Goal: Communication & Community: Answer question/provide support

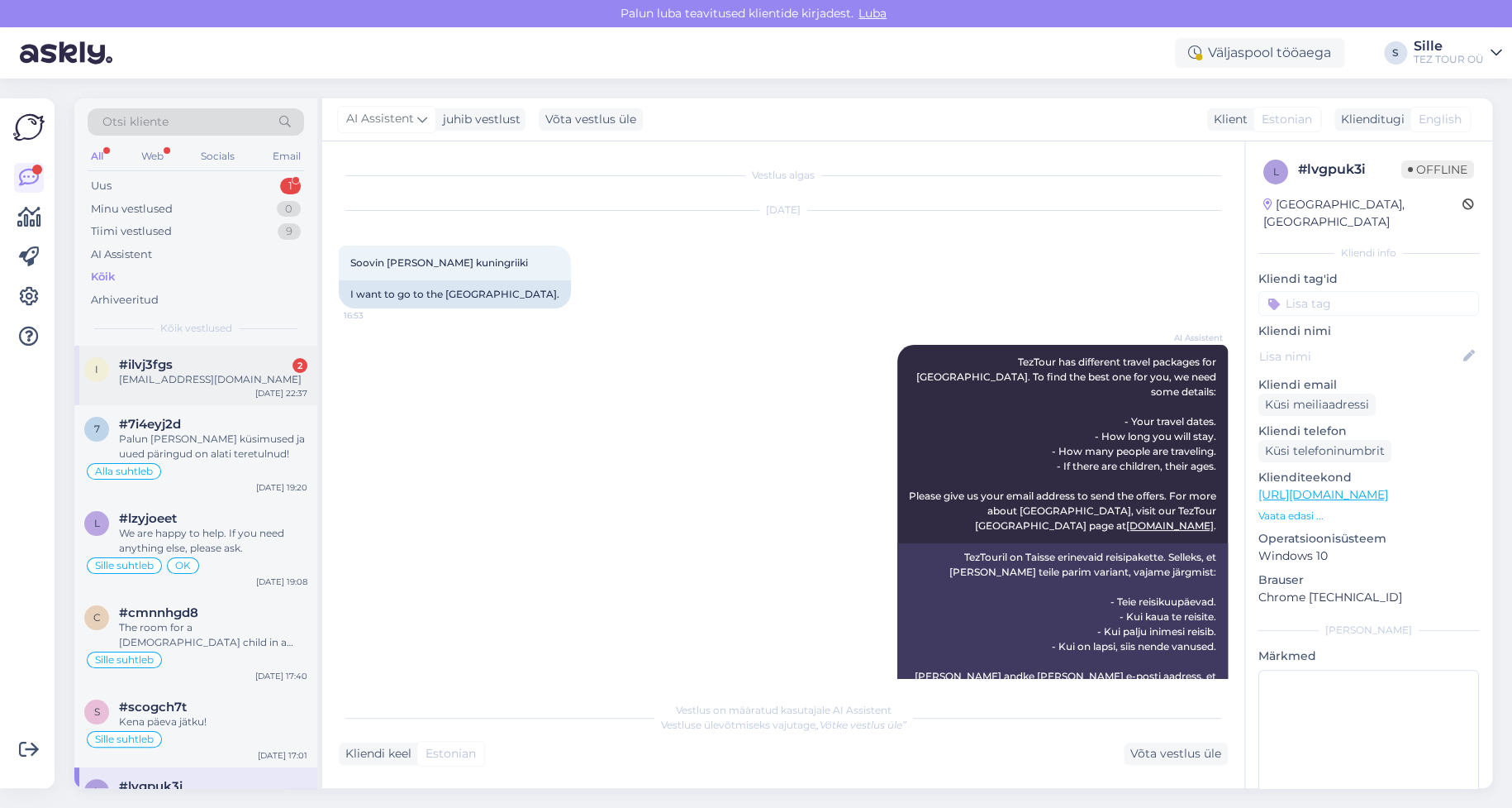
click at [203, 382] on div "[EMAIL_ADDRESS][DOMAIN_NAME]" at bounding box center [213, 380] width 189 height 15
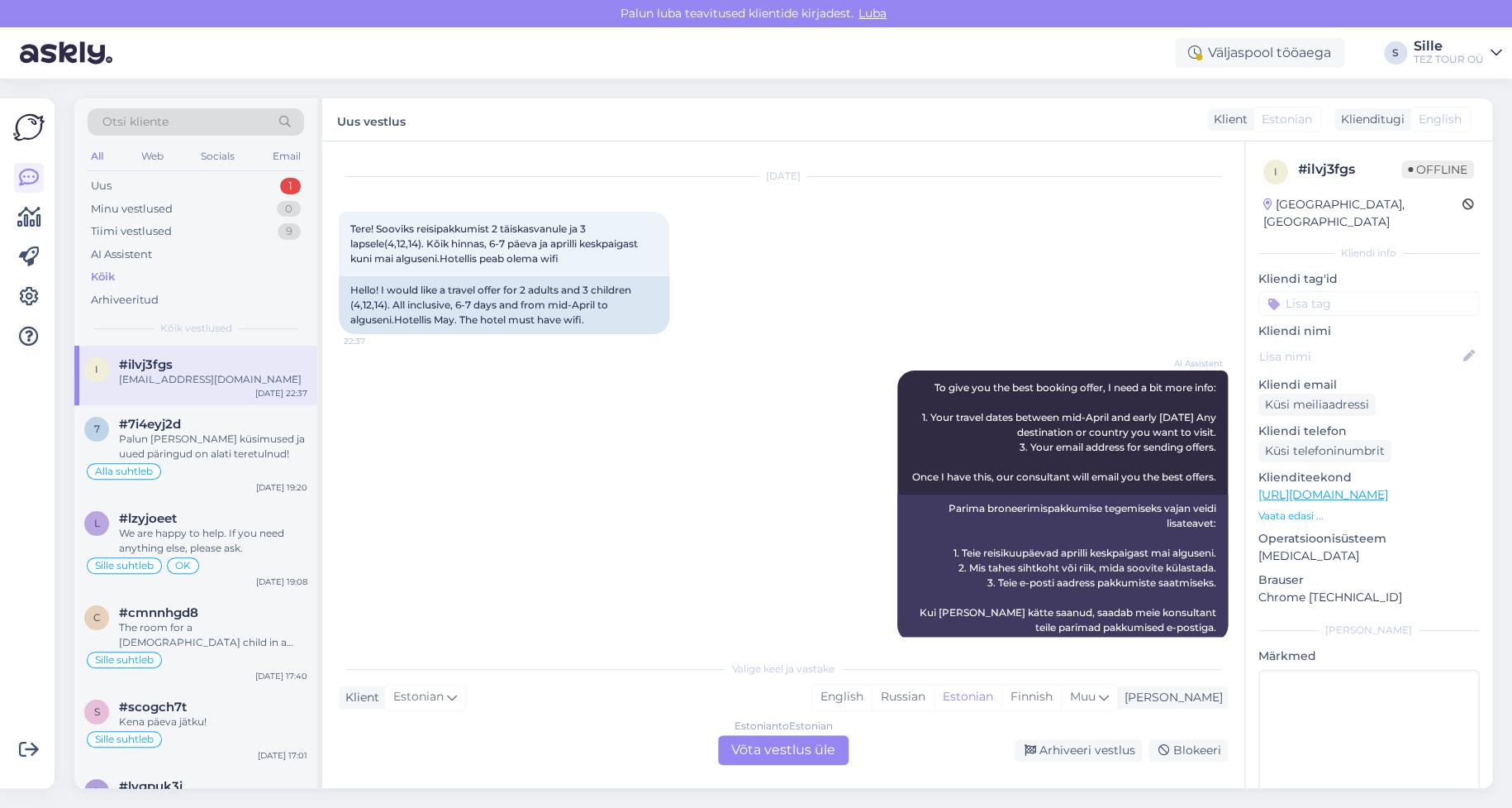
scroll to position [169, 0]
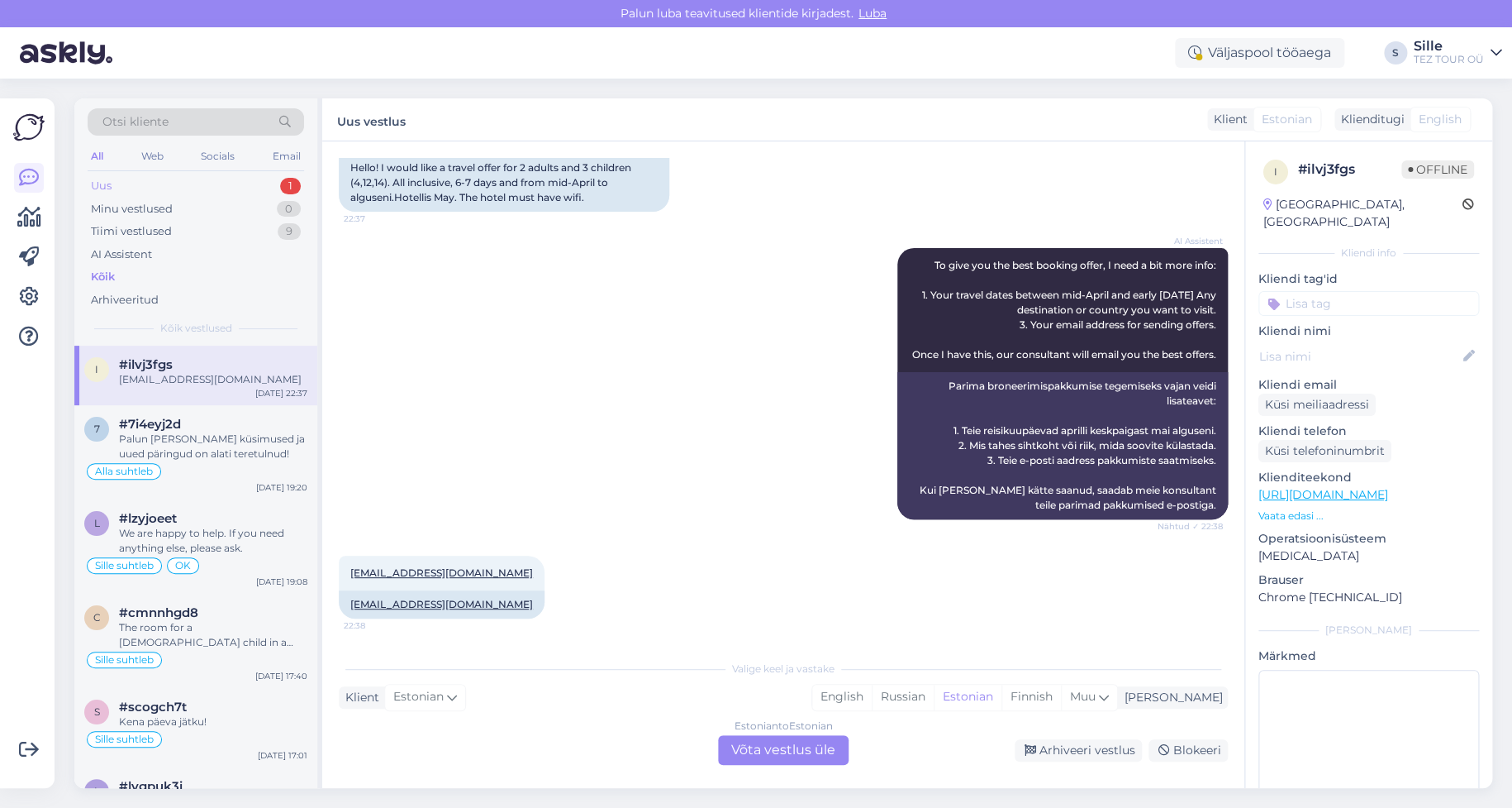
click at [156, 183] on div "Uus 1" at bounding box center [196, 185] width 217 height 23
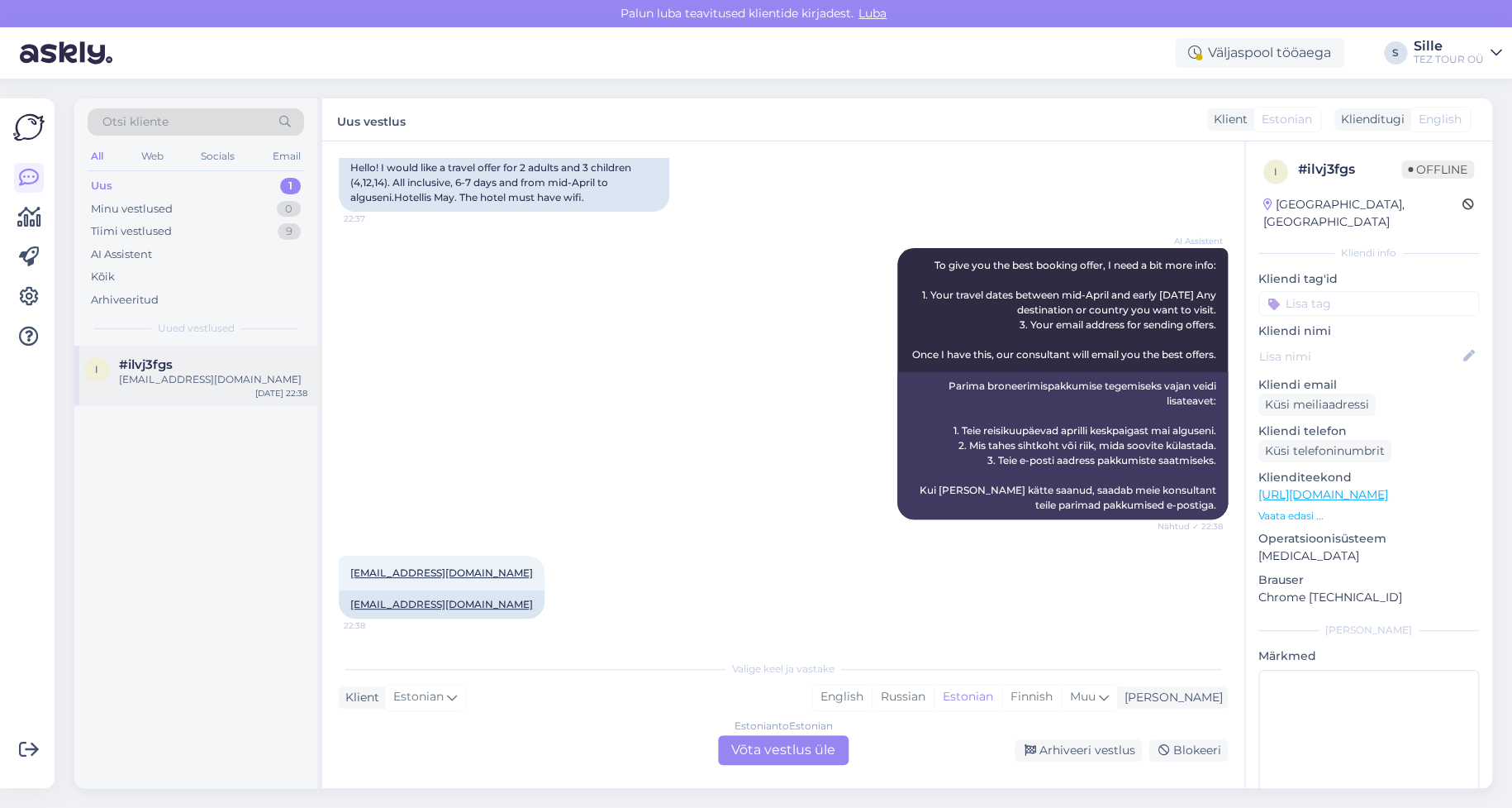
click at [213, 378] on div "[EMAIL_ADDRESS][DOMAIN_NAME]" at bounding box center [213, 380] width 189 height 15
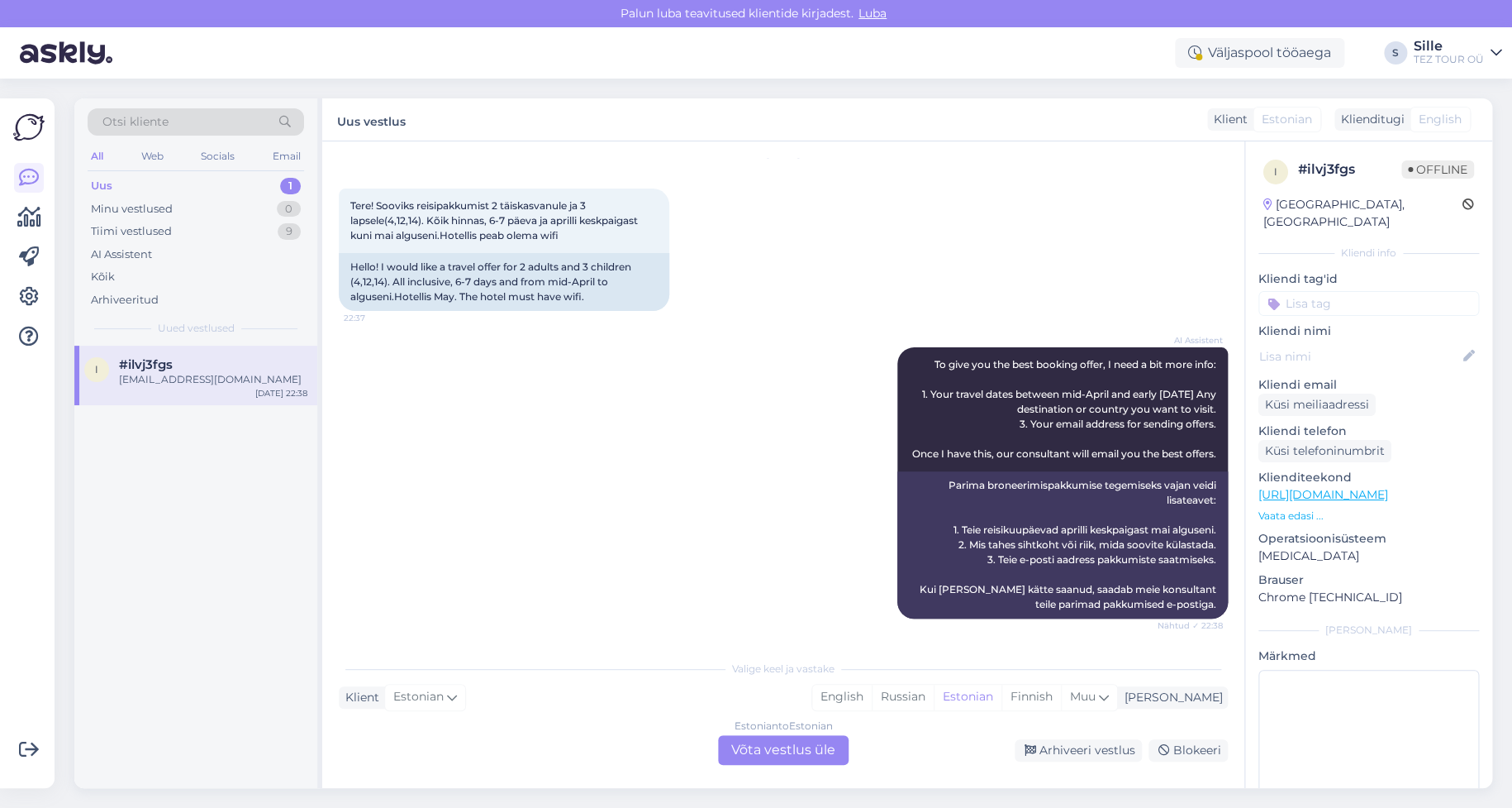
scroll to position [0, 0]
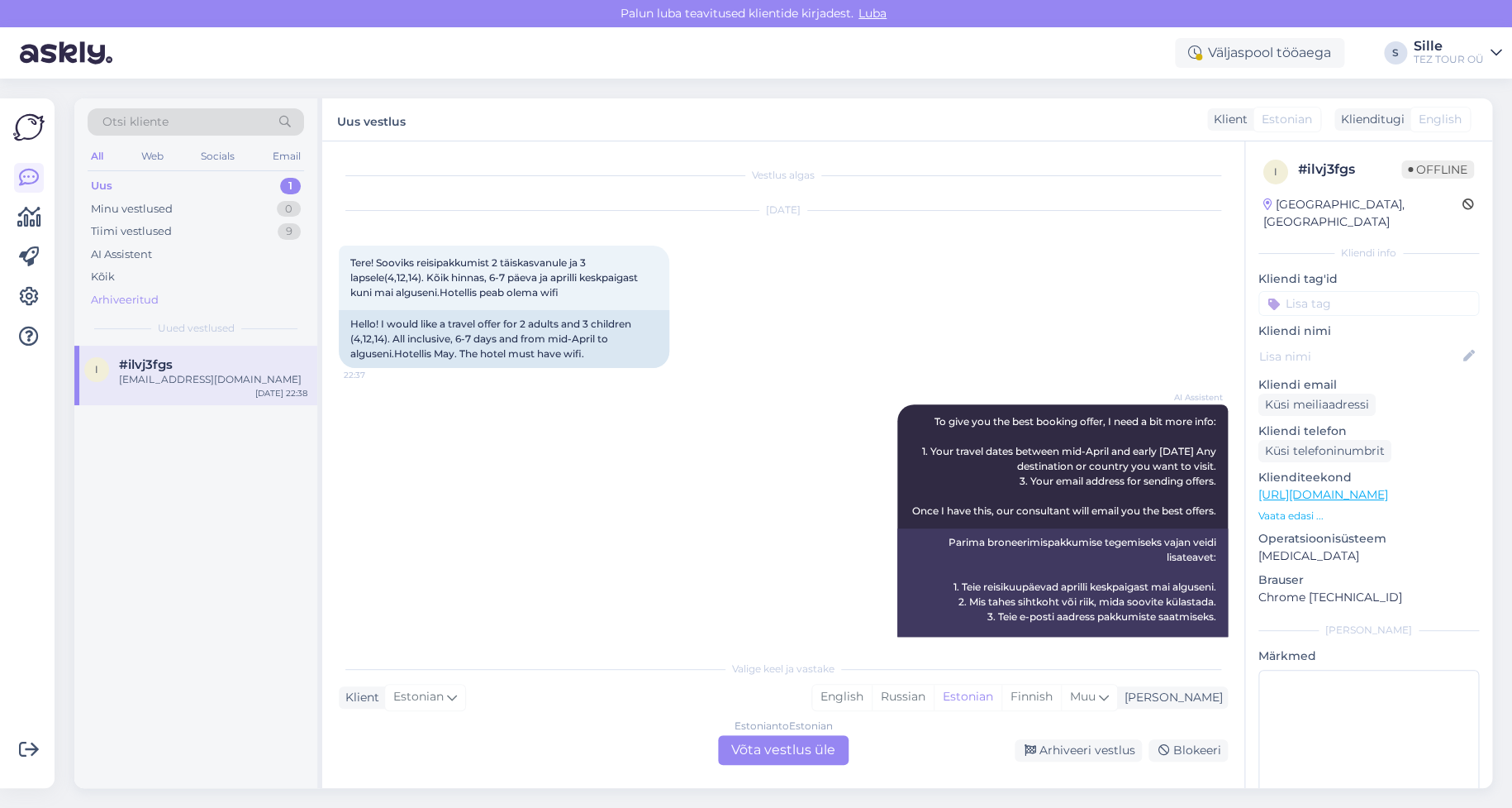
click at [122, 302] on div "Arhiveeritud" at bounding box center [124, 300] width 67 height 17
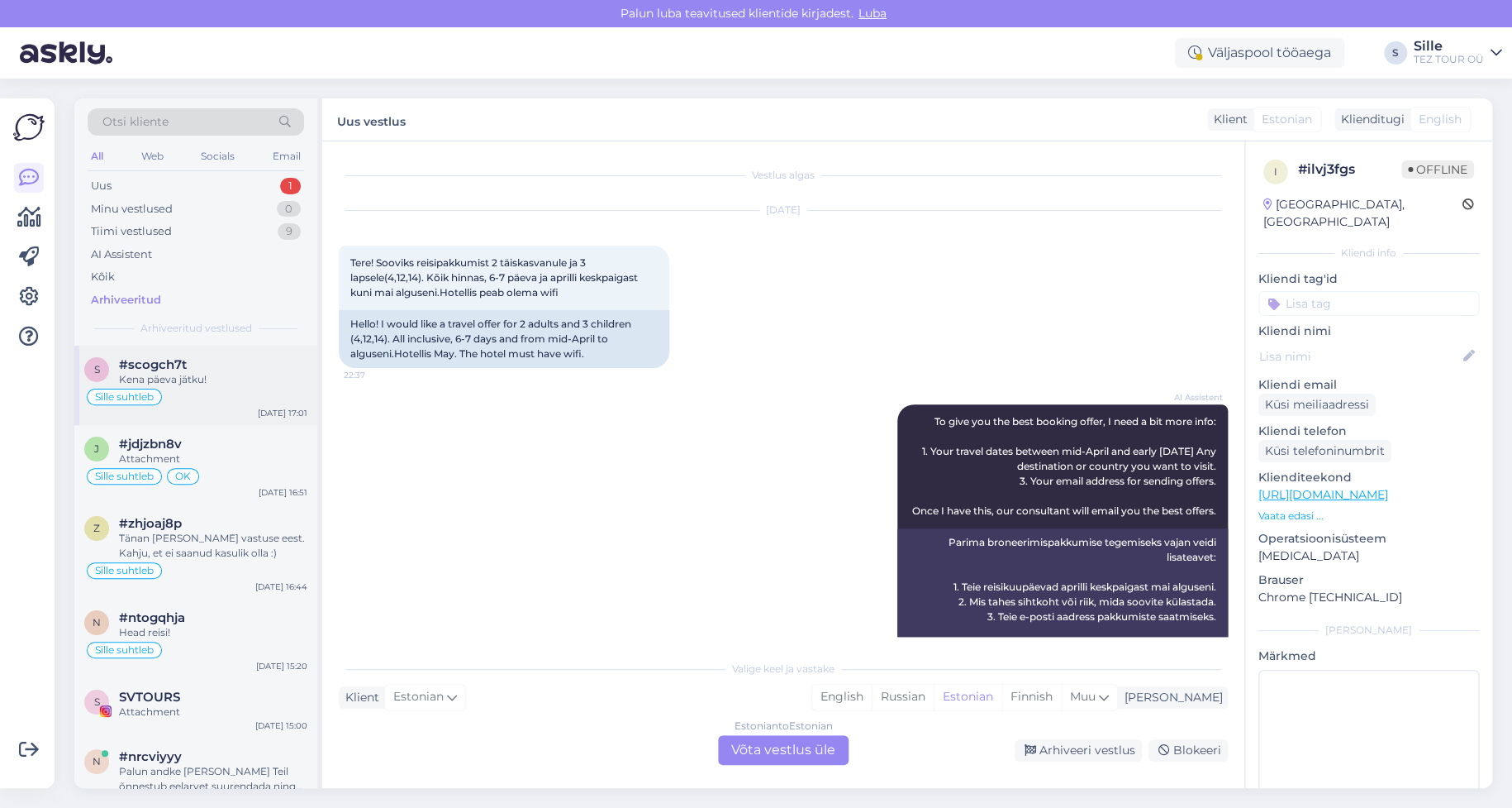
click at [230, 381] on div "Kena päeva jätku!" at bounding box center [213, 380] width 189 height 15
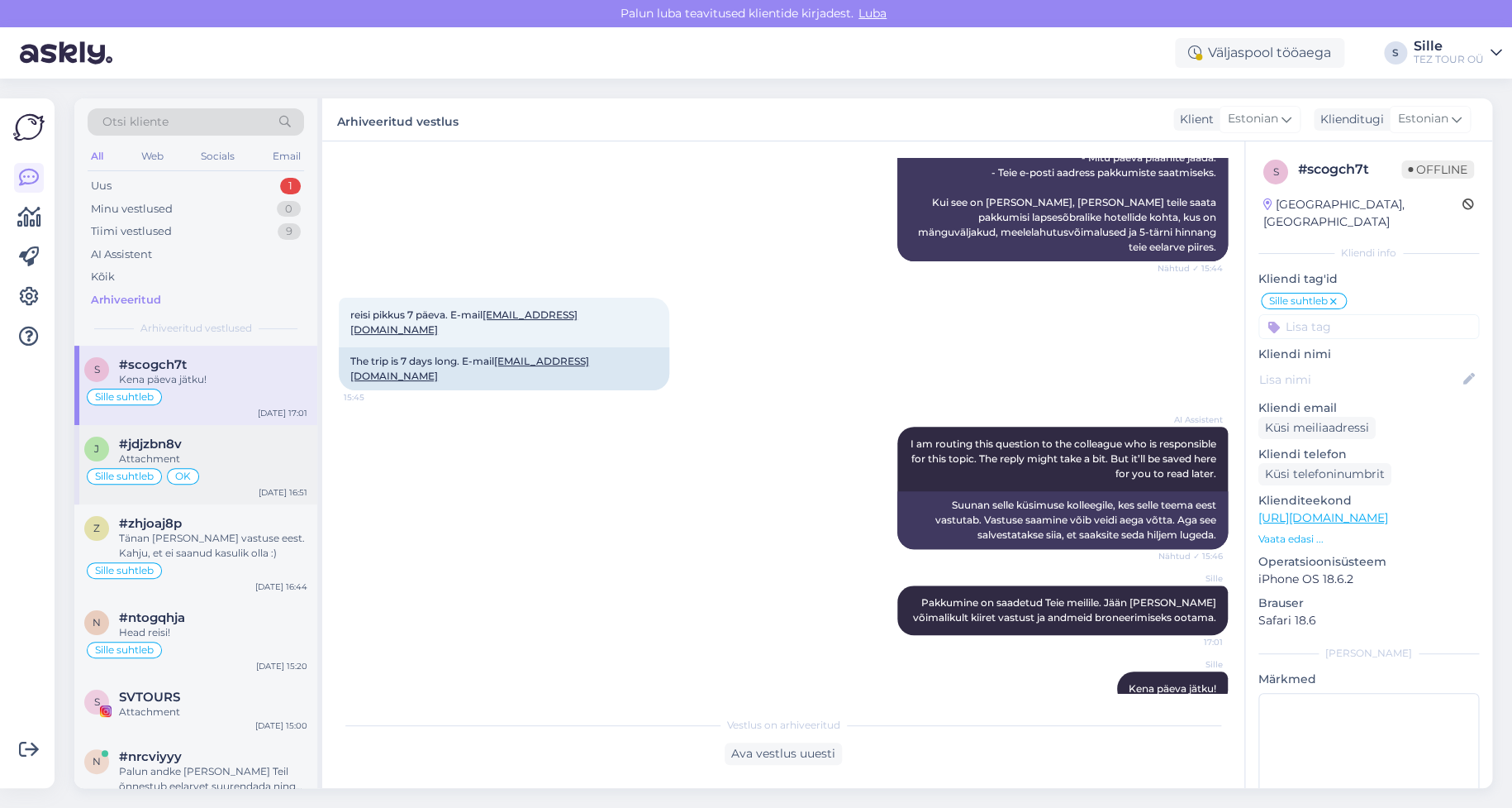
click at [197, 472] on div "OK" at bounding box center [183, 476] width 32 height 17
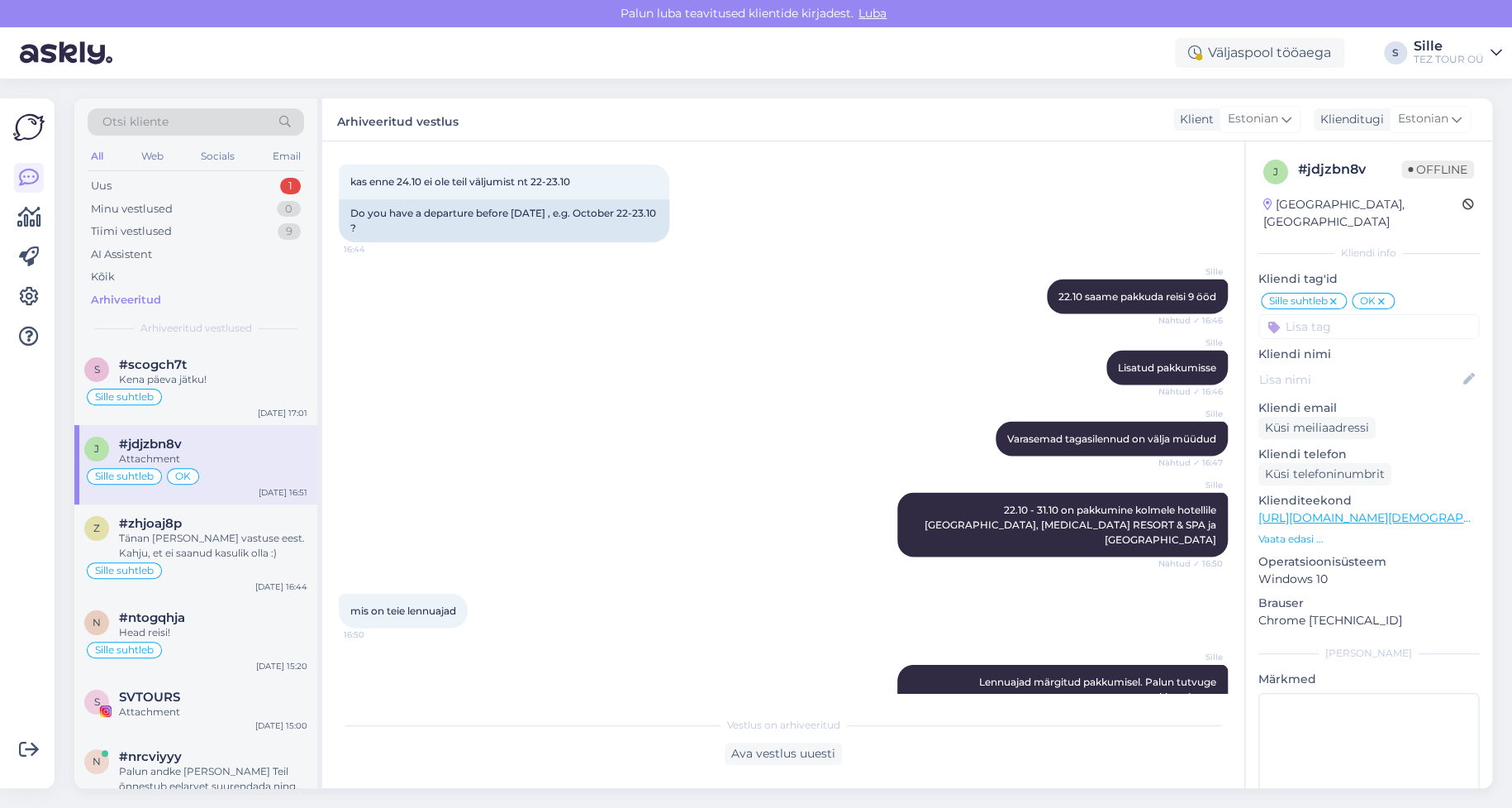
scroll to position [1611, 0]
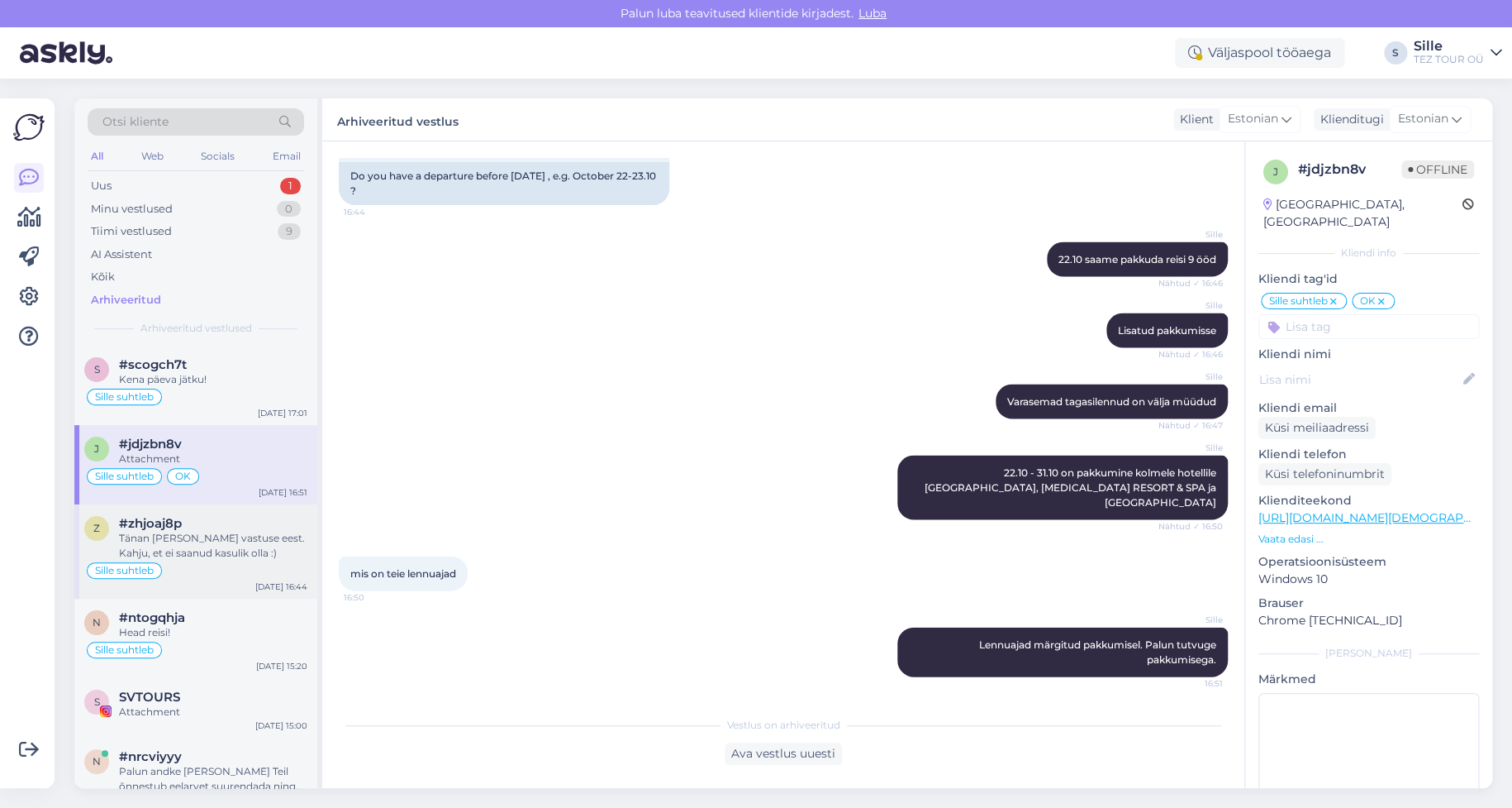
click at [194, 544] on div "Tänan [PERSON_NAME] vastuse eest. Kahju, et ei saanud kasulik olla :)" at bounding box center [213, 545] width 189 height 30
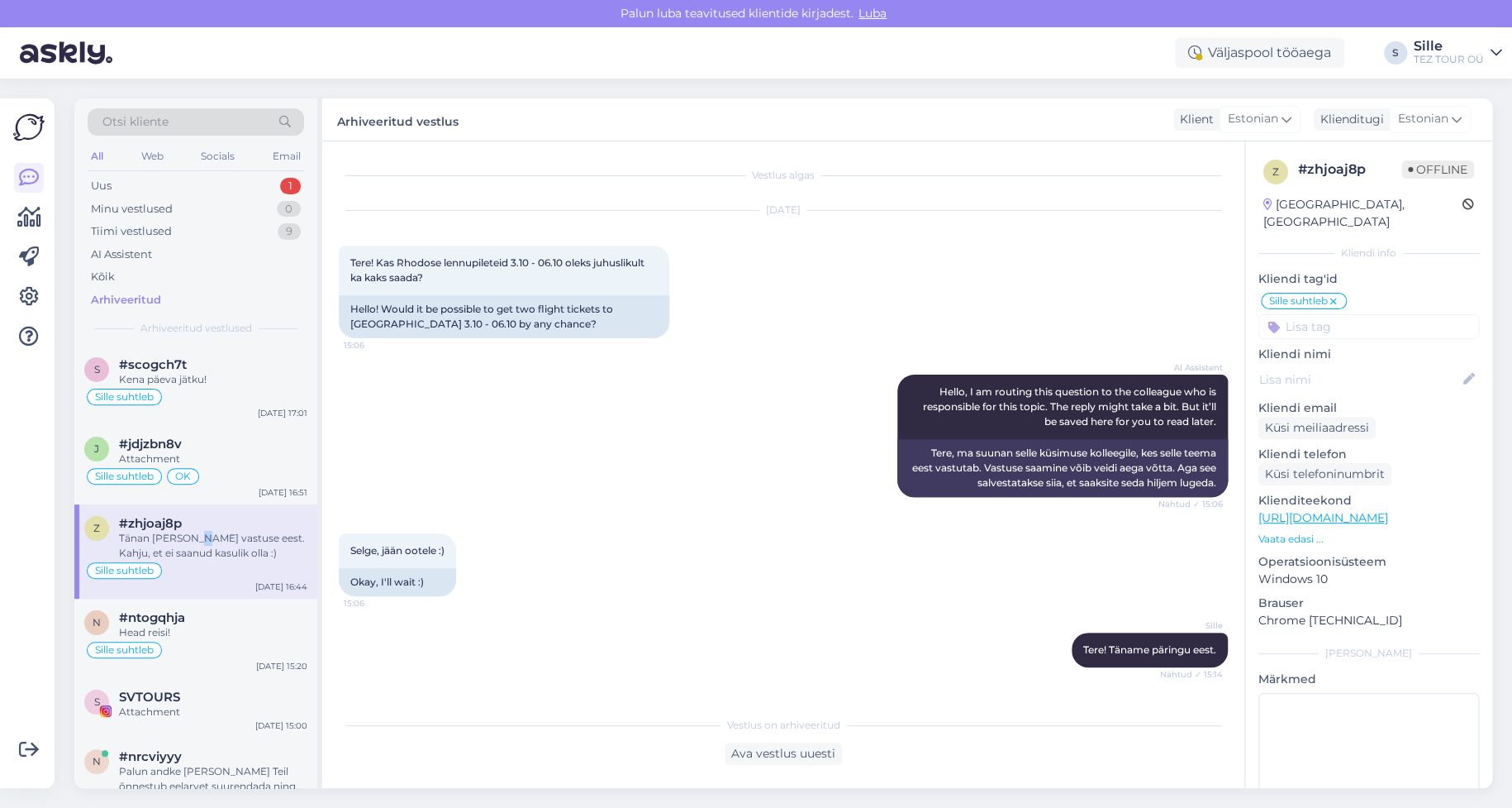
scroll to position [1047, 0]
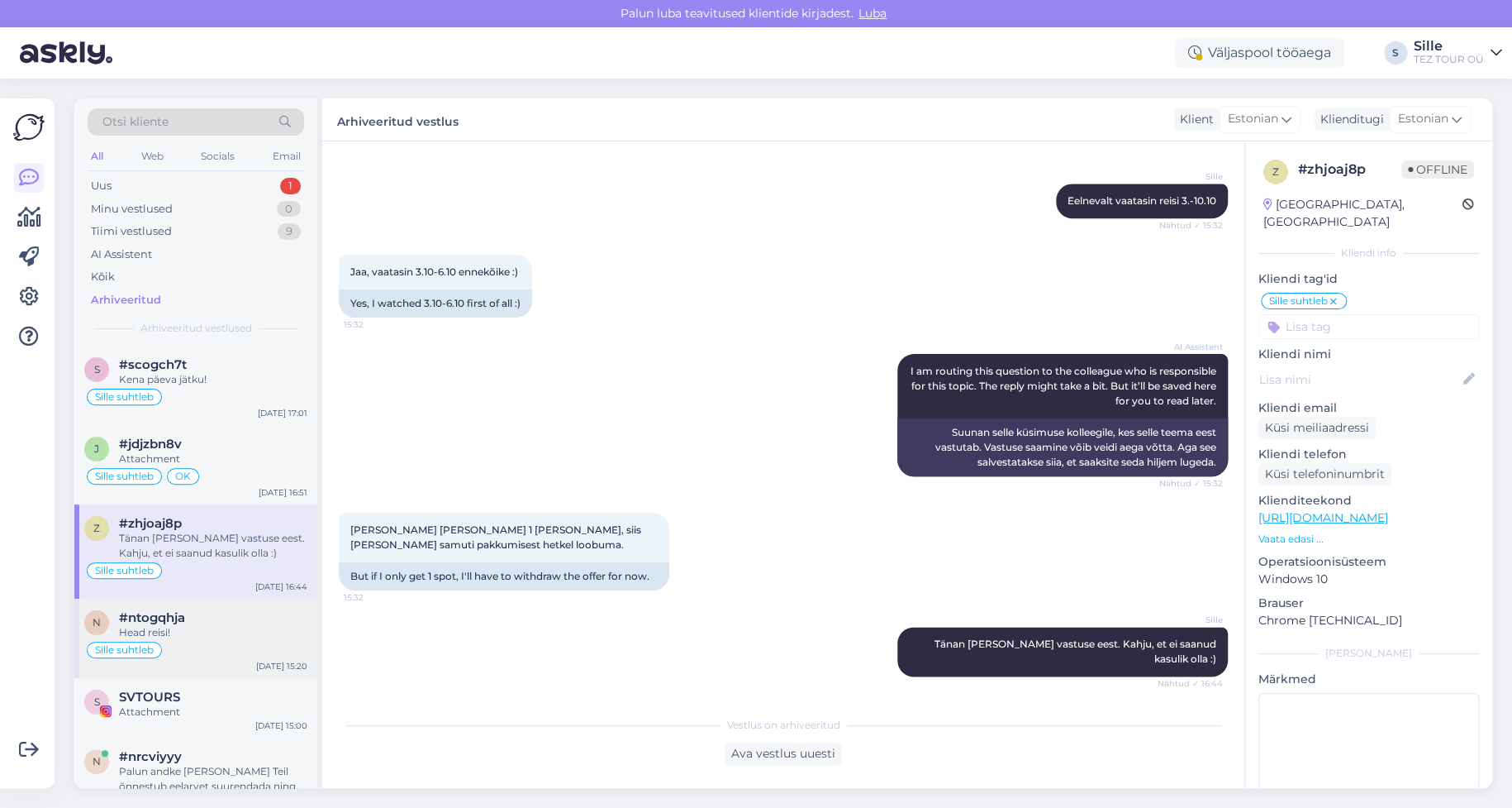
drag, startPoint x: 197, startPoint y: 628, endPoint x: 207, endPoint y: 629, distance: 10.0
click at [203, 629] on div "Head reisi!" at bounding box center [213, 632] width 189 height 15
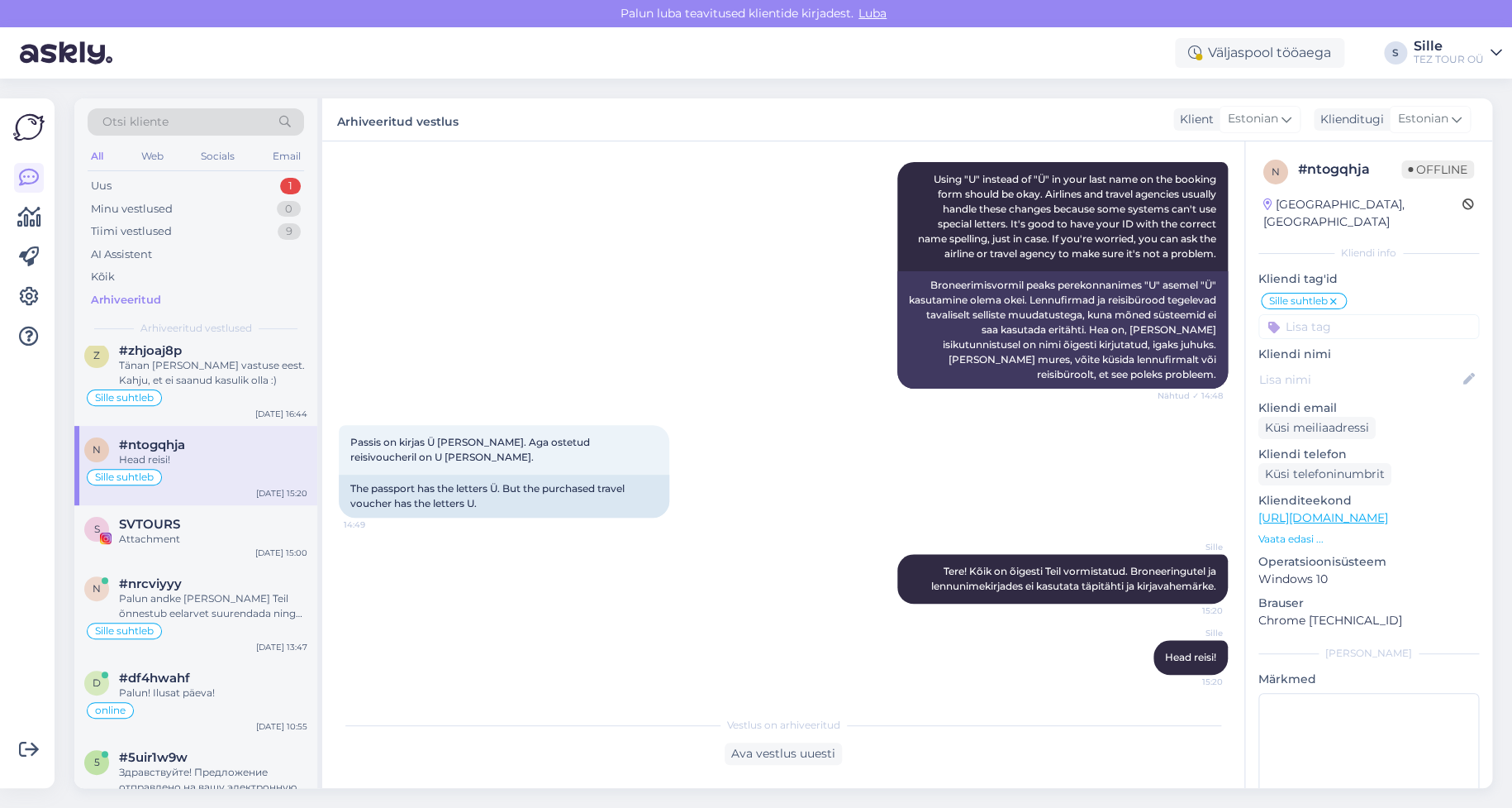
scroll to position [0, 0]
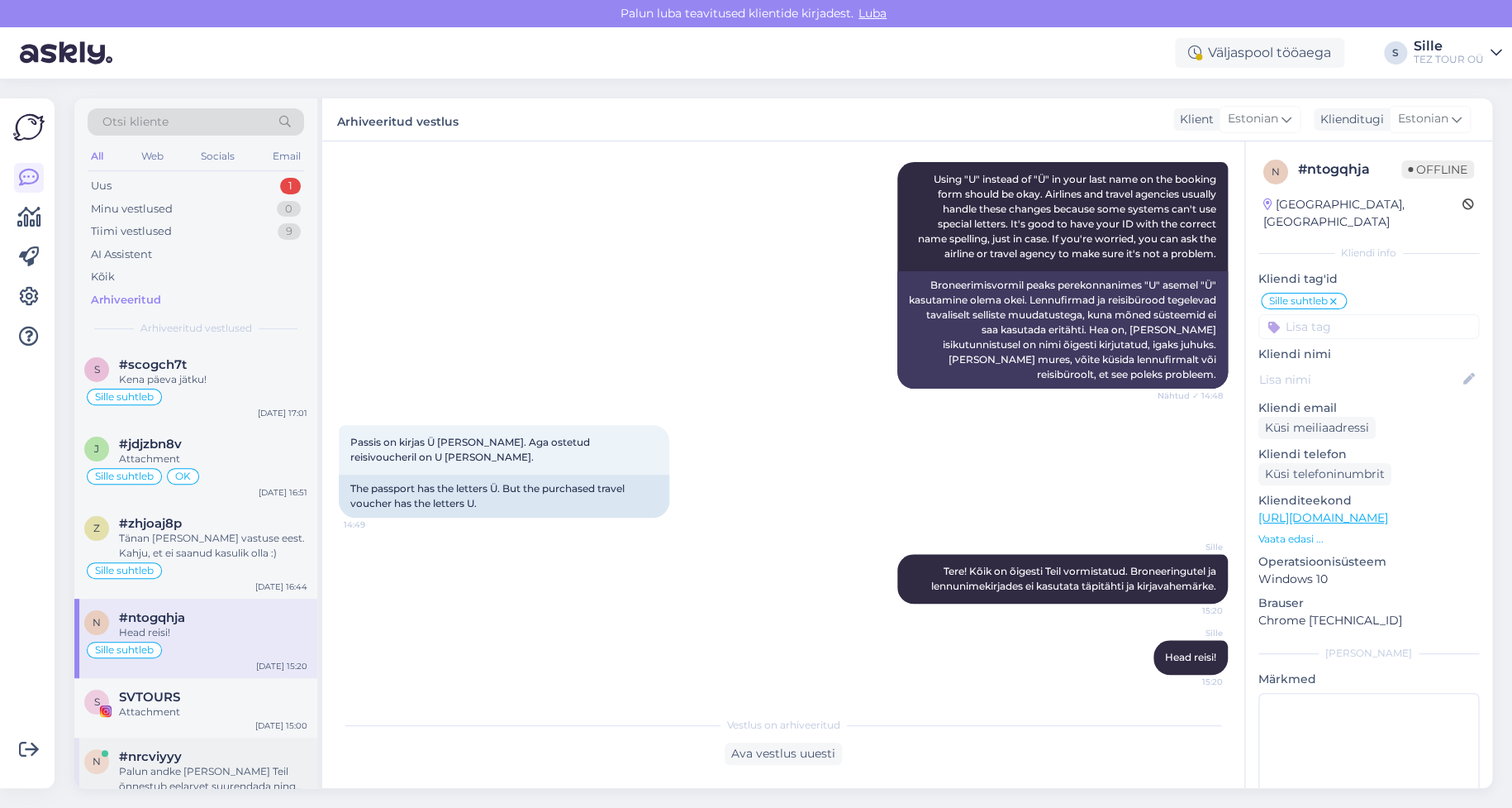
click at [174, 782] on div "Palun andke [PERSON_NAME] Teil õnnestub eelarvet suurendada ning olete huvitatu…" at bounding box center [213, 779] width 189 height 30
